Goal: Check status

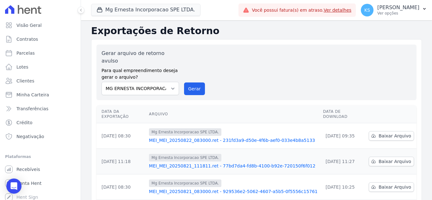
click at [351, 12] on link "Ver detalhes" at bounding box center [337, 10] width 28 height 5
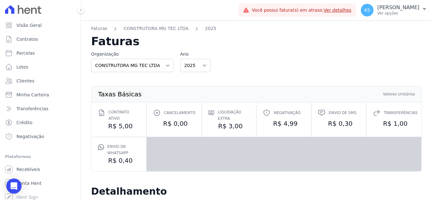
click at [351, 8] on link "Ver detalhes" at bounding box center [337, 10] width 28 height 5
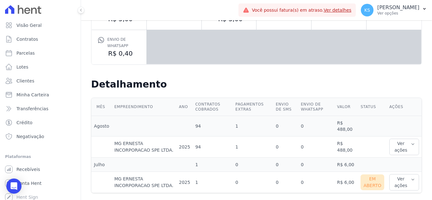
scroll to position [113, 0]
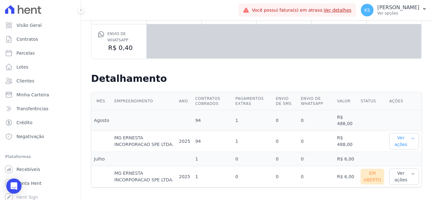
click at [398, 138] on button "Ver ações" at bounding box center [404, 141] width 30 height 16
click at [402, 154] on link "Ver detalhes" at bounding box center [405, 154] width 28 height 7
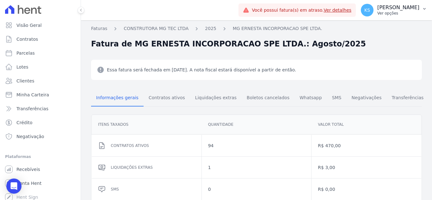
click at [407, 8] on p "[PERSON_NAME]" at bounding box center [398, 7] width 42 height 6
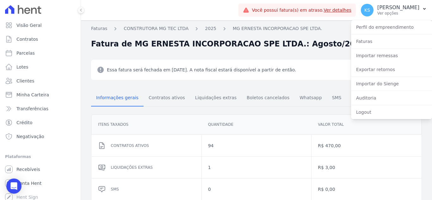
click at [331, 35] on nav "Faturas CONSTRUTORA MG TEC LTDA 2025 MG ERNESTA INCORPORACAO SPE LTDA." at bounding box center [256, 30] width 330 height 10
